Goal: Task Accomplishment & Management: Use online tool/utility

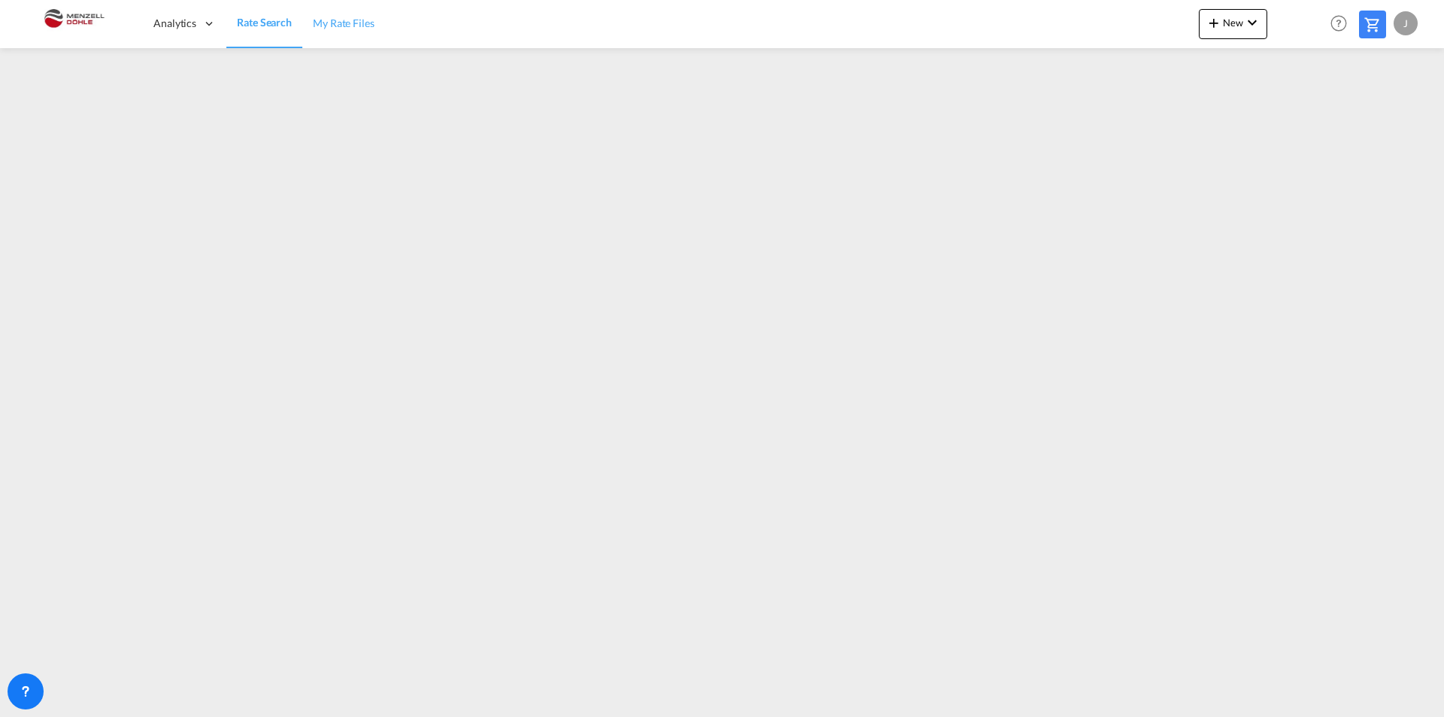
click at [333, 21] on span "My Rate Files" at bounding box center [344, 23] width 62 height 13
click at [1206, 37] on button "New" at bounding box center [1232, 24] width 68 height 30
click at [1292, 115] on span "Ratesheet" at bounding box center [1294, 113] width 17 height 30
click at [273, 24] on span "Rate Search" at bounding box center [264, 23] width 54 height 13
